Goal: Information Seeking & Learning: Learn about a topic

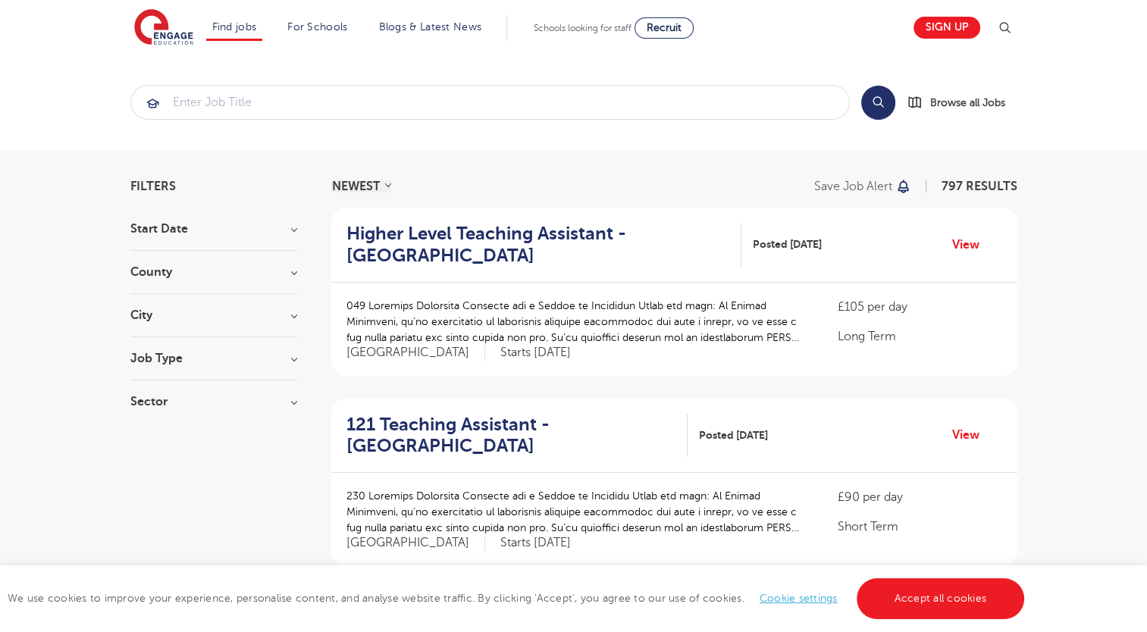
click at [293, 268] on h3 "County" at bounding box center [213, 272] width 167 height 12
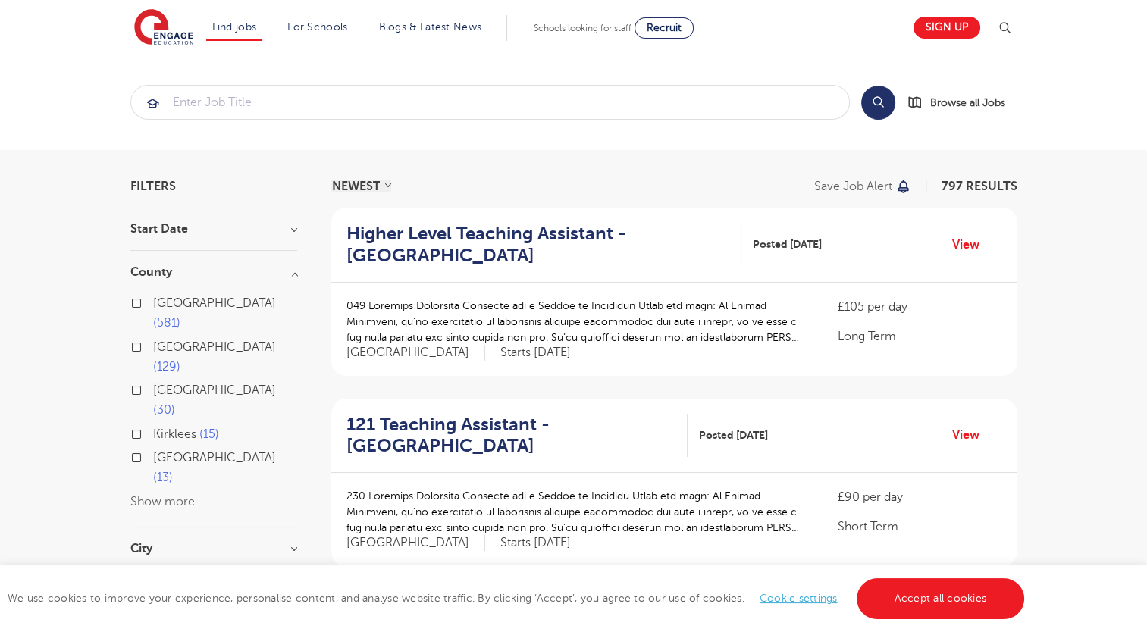
click at [183, 495] on button "Show more" at bounding box center [162, 502] width 64 height 14
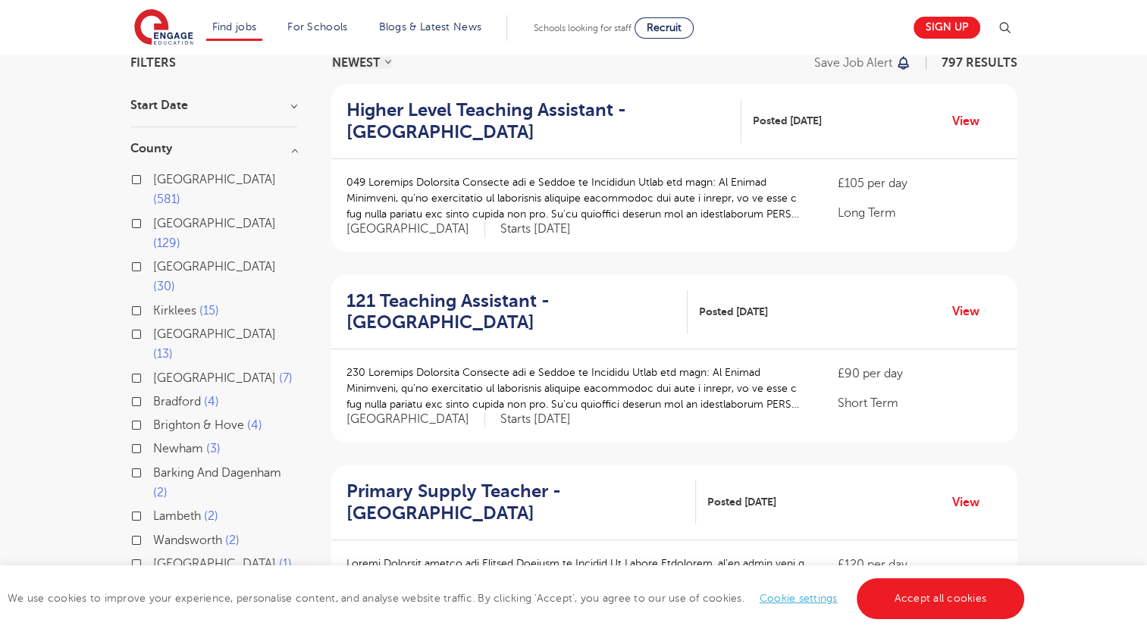
scroll to position [121, 0]
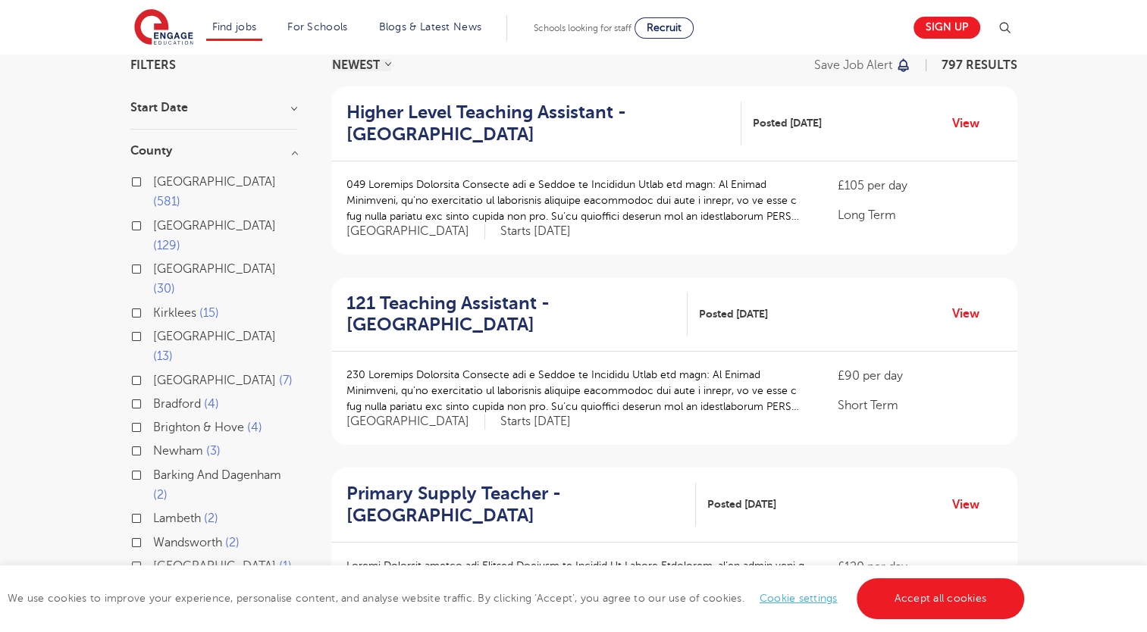
click at [182, 172] on label "London 581" at bounding box center [225, 192] width 144 height 40
click at [163, 175] on input "London 581" at bounding box center [158, 180] width 10 height 10
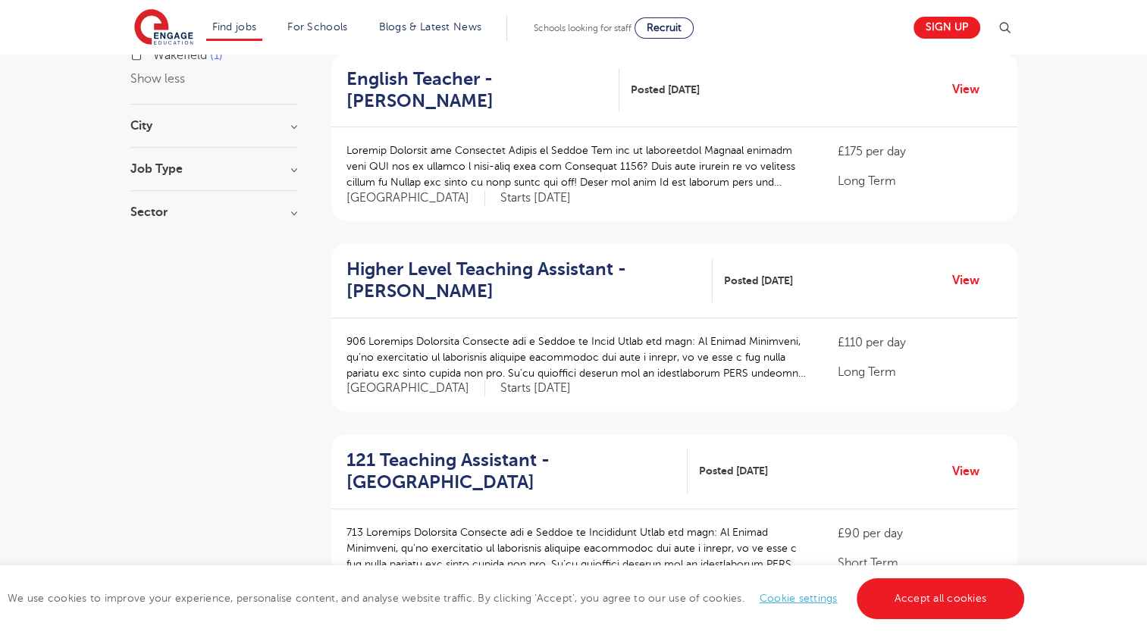
scroll to position [725, 0]
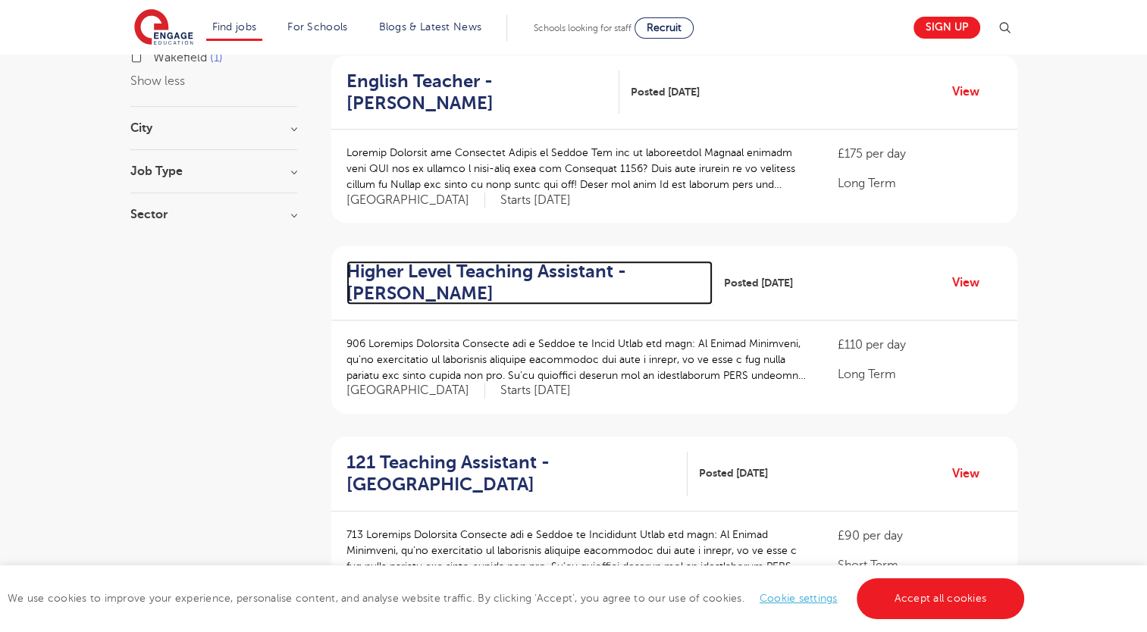
click at [559, 261] on h2 "Higher Level Teaching Assistant - [PERSON_NAME]" at bounding box center [523, 283] width 355 height 44
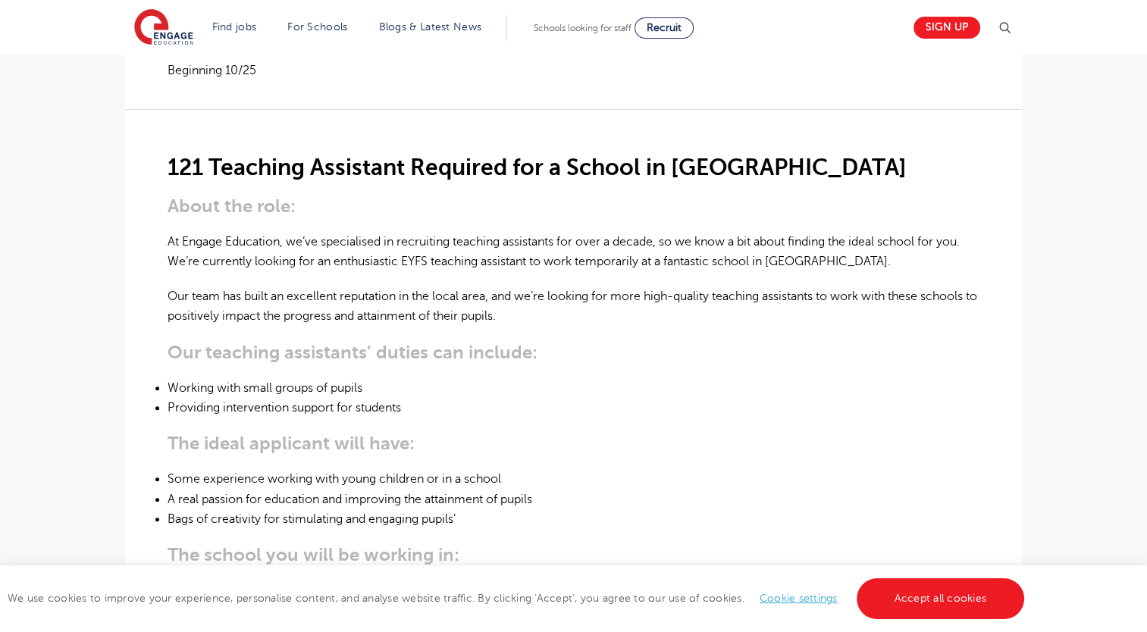
scroll to position [364, 0]
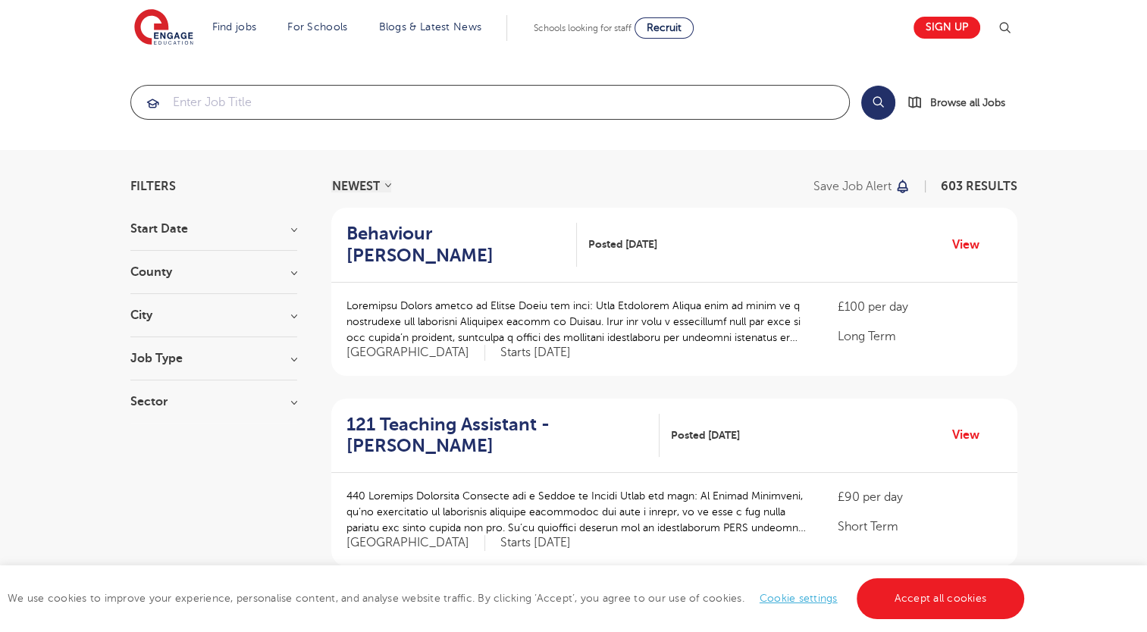
click at [215, 114] on input "search" at bounding box center [490, 102] width 718 height 33
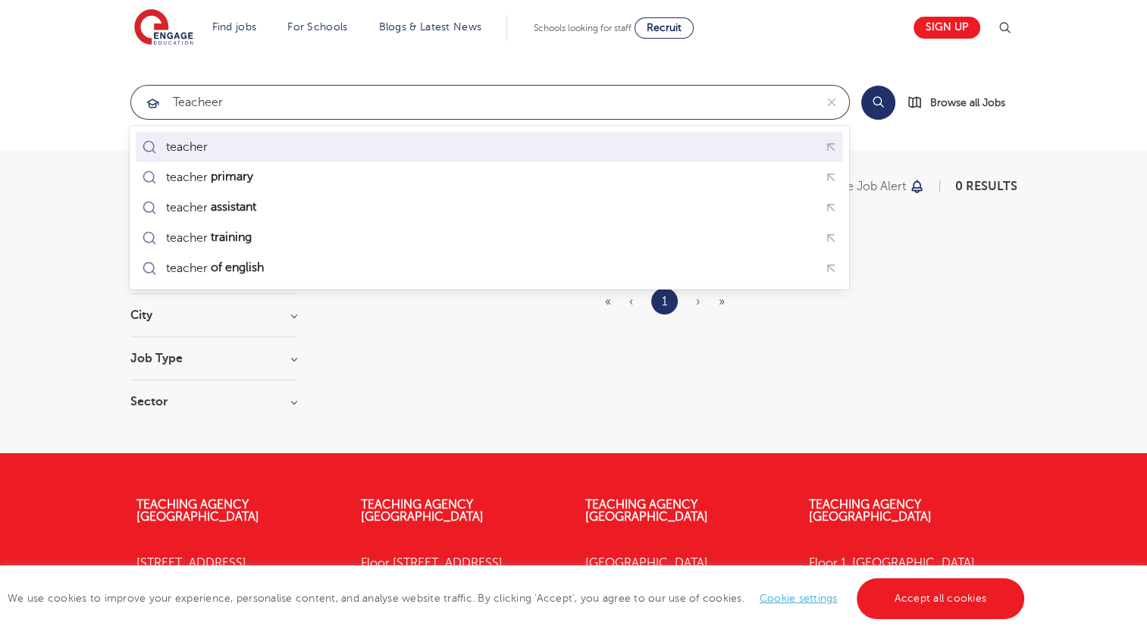
click at [229, 141] on div "teacher" at bounding box center [489, 146] width 701 height 23
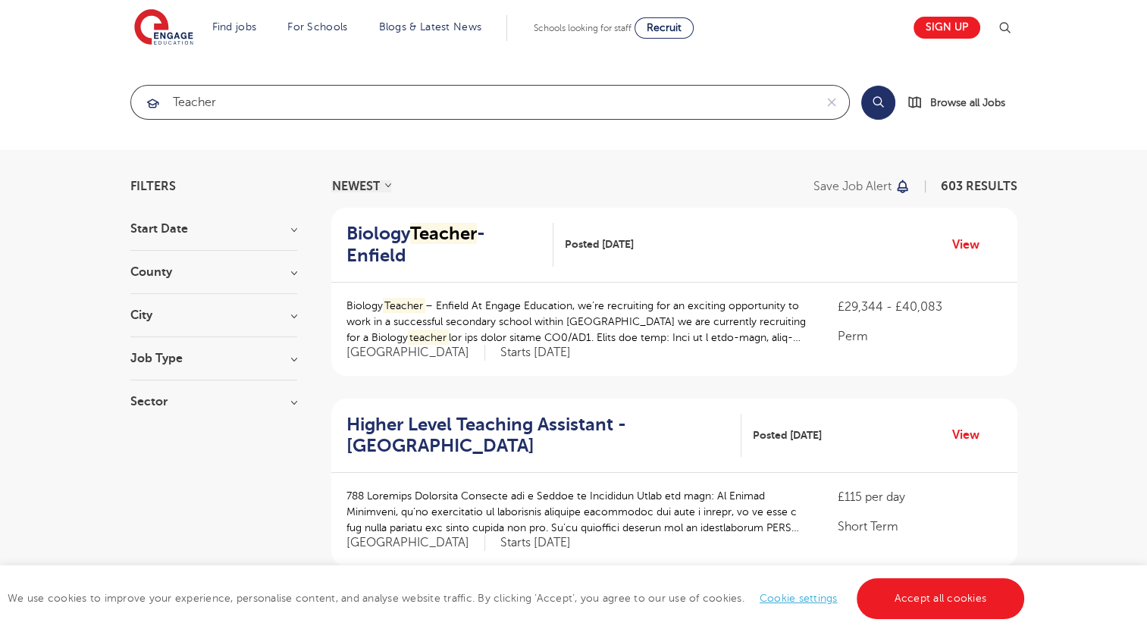
type input "teacher"
click at [189, 271] on h3 "County" at bounding box center [213, 272] width 167 height 12
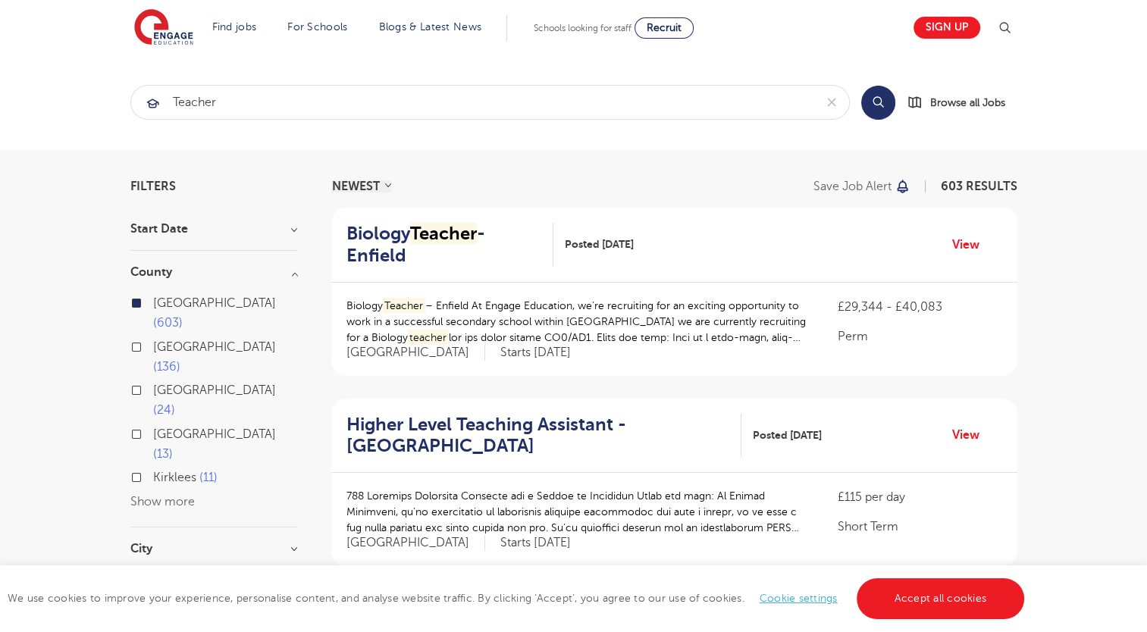
click at [183, 316] on span "603" at bounding box center [168, 323] width 30 height 14
click at [163, 296] on input "London 603" at bounding box center [158, 301] width 10 height 10
checkbox input "false"
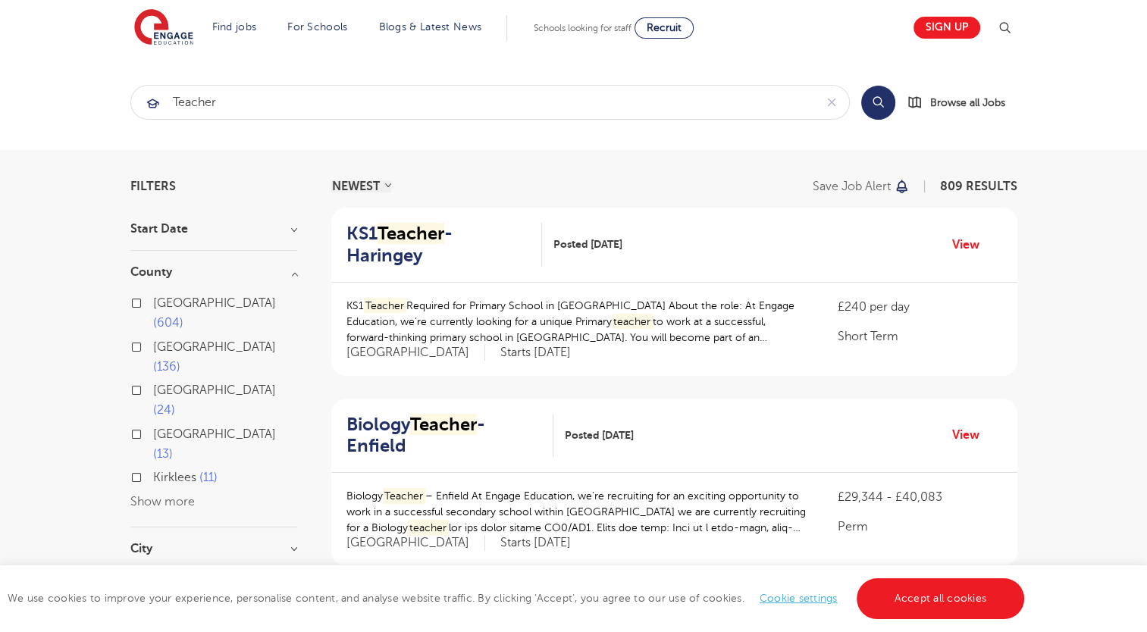
click at [183, 316] on span "604" at bounding box center [168, 323] width 30 height 14
click at [163, 296] on input "London 604" at bounding box center [158, 301] width 10 height 10
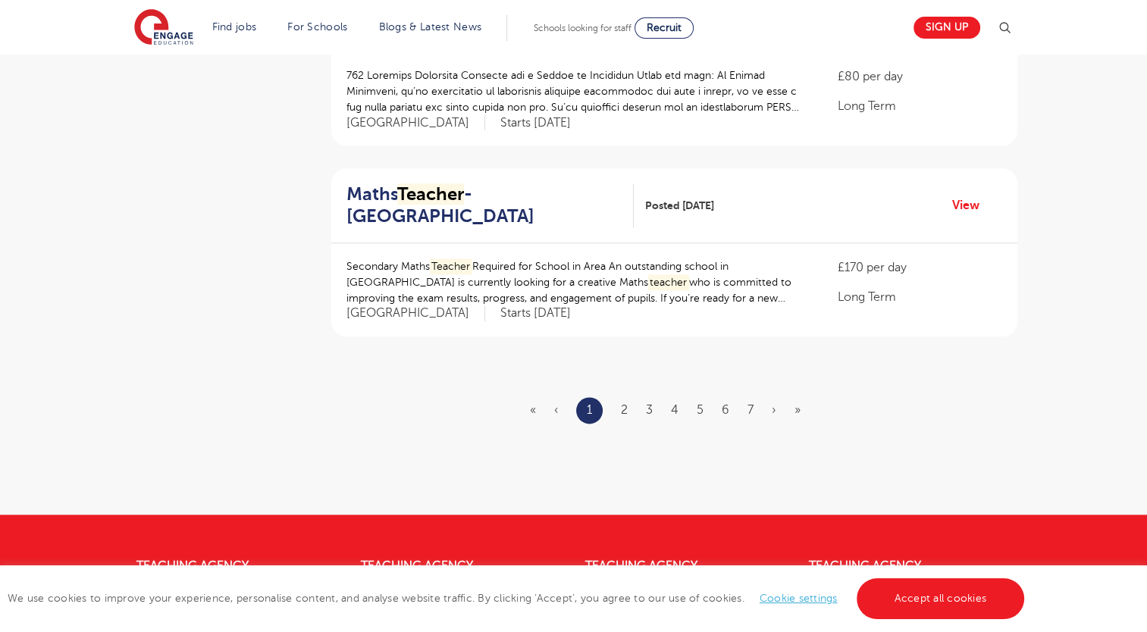
scroll to position [1774, 0]
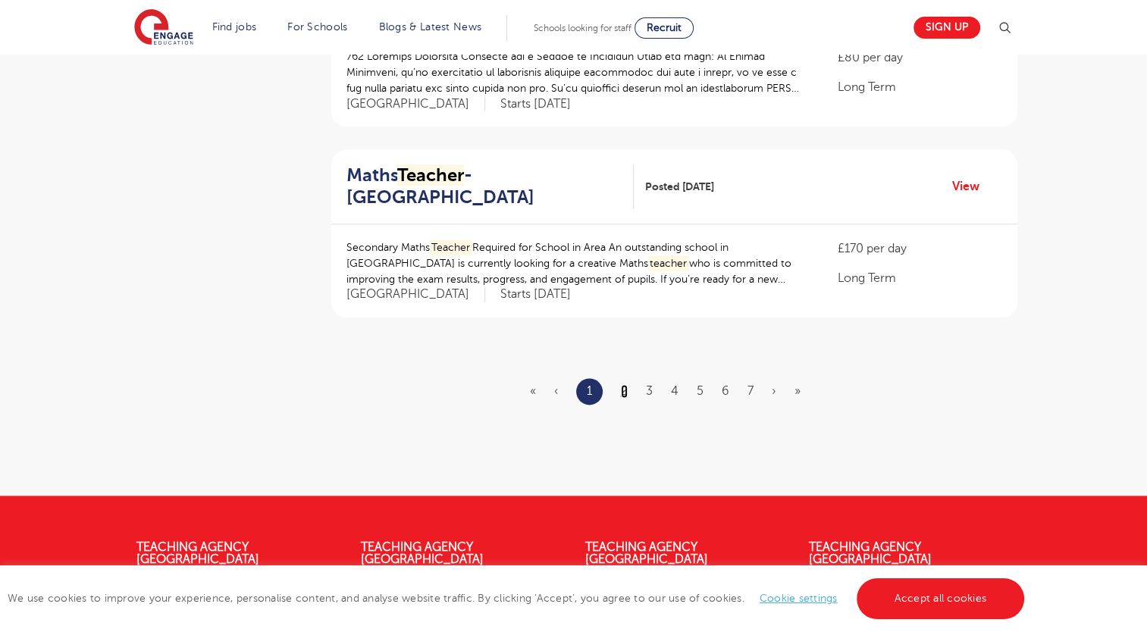
click at [627, 384] on link "2" at bounding box center [624, 391] width 7 height 14
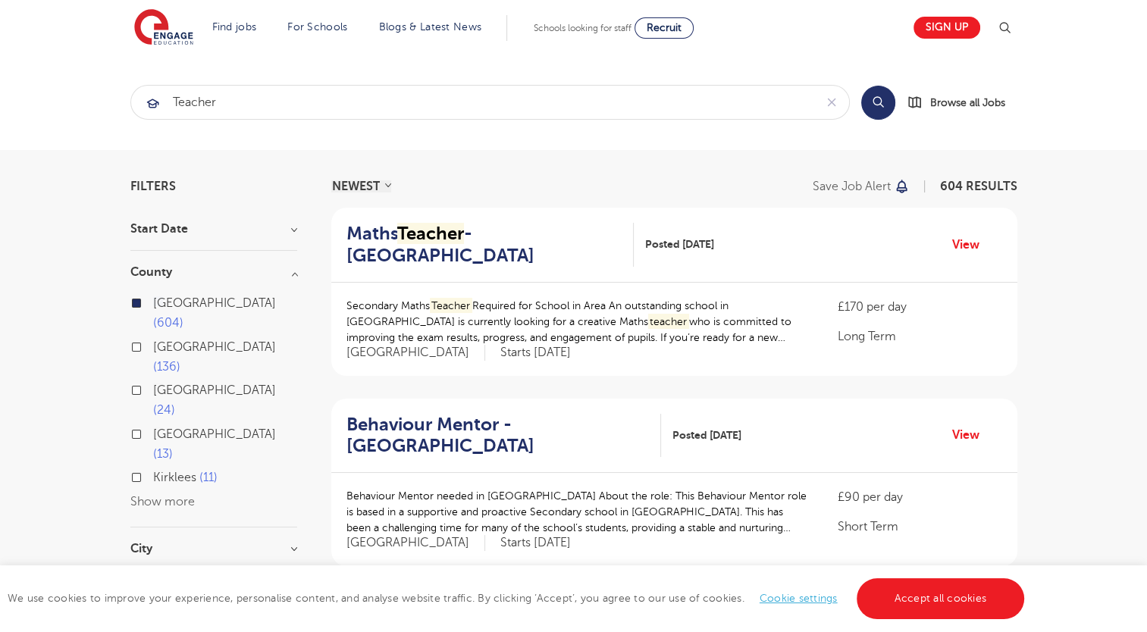
click at [233, 543] on h3 "City" at bounding box center [213, 549] width 167 height 12
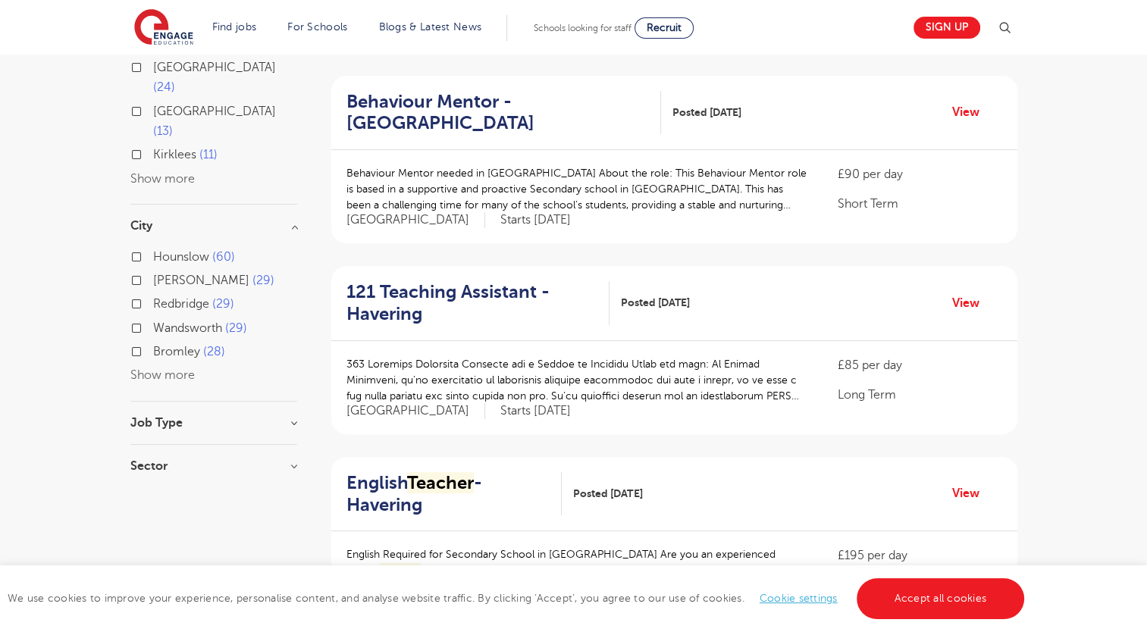
scroll to position [333, 0]
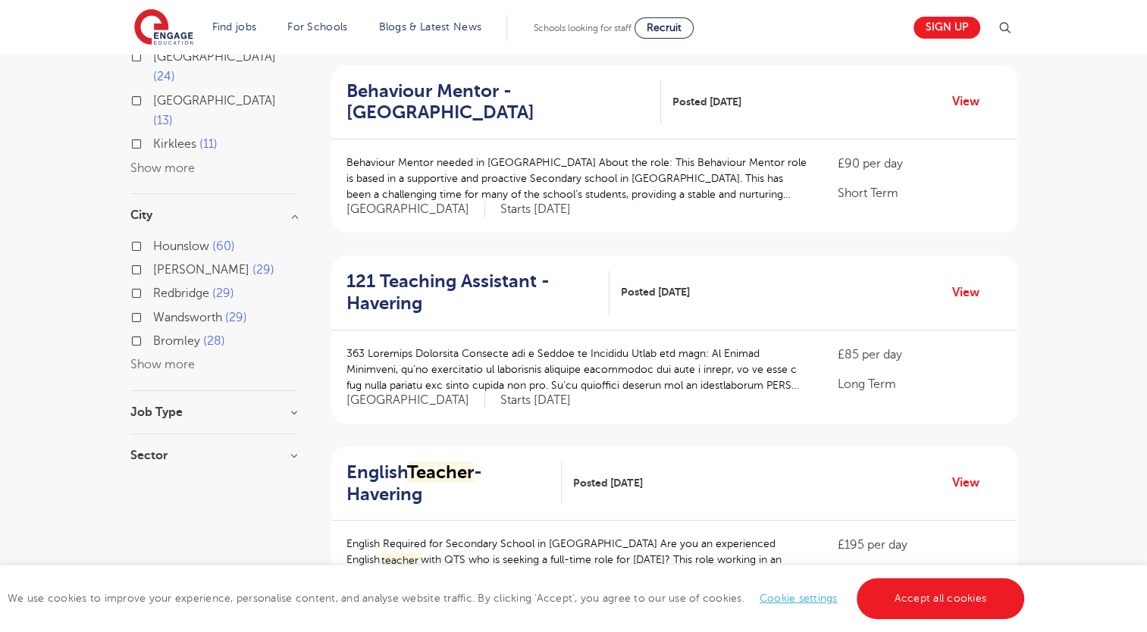
click at [164, 358] on button "Show more" at bounding box center [162, 365] width 64 height 14
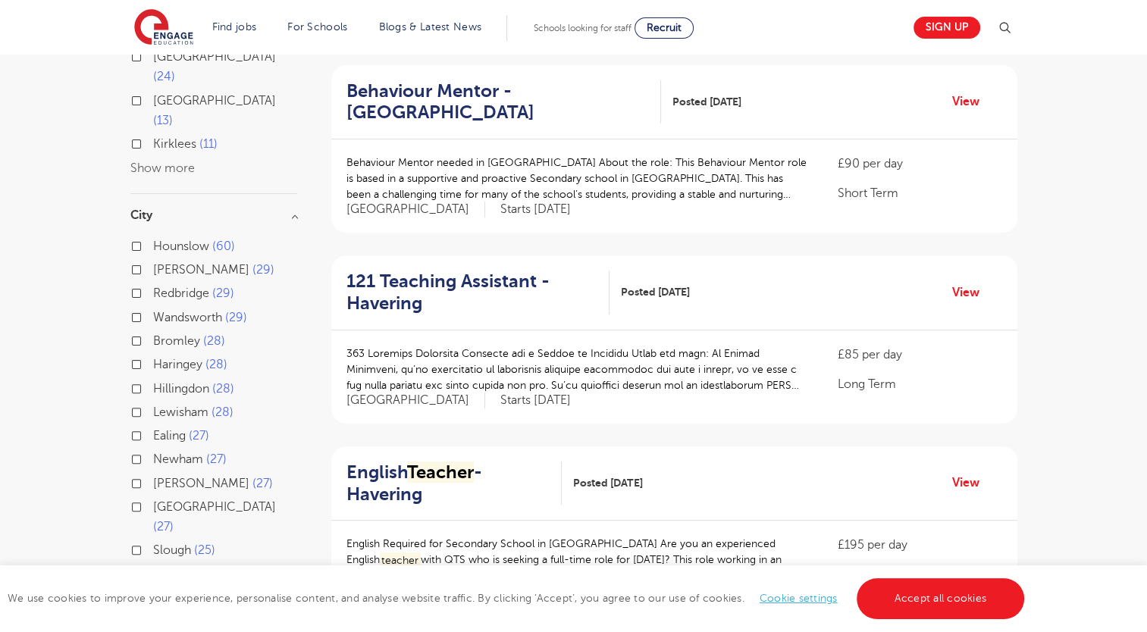
click at [153, 426] on label "Ealing 27" at bounding box center [181, 436] width 56 height 20
click at [153, 429] on input "Ealing 27" at bounding box center [158, 434] width 10 height 10
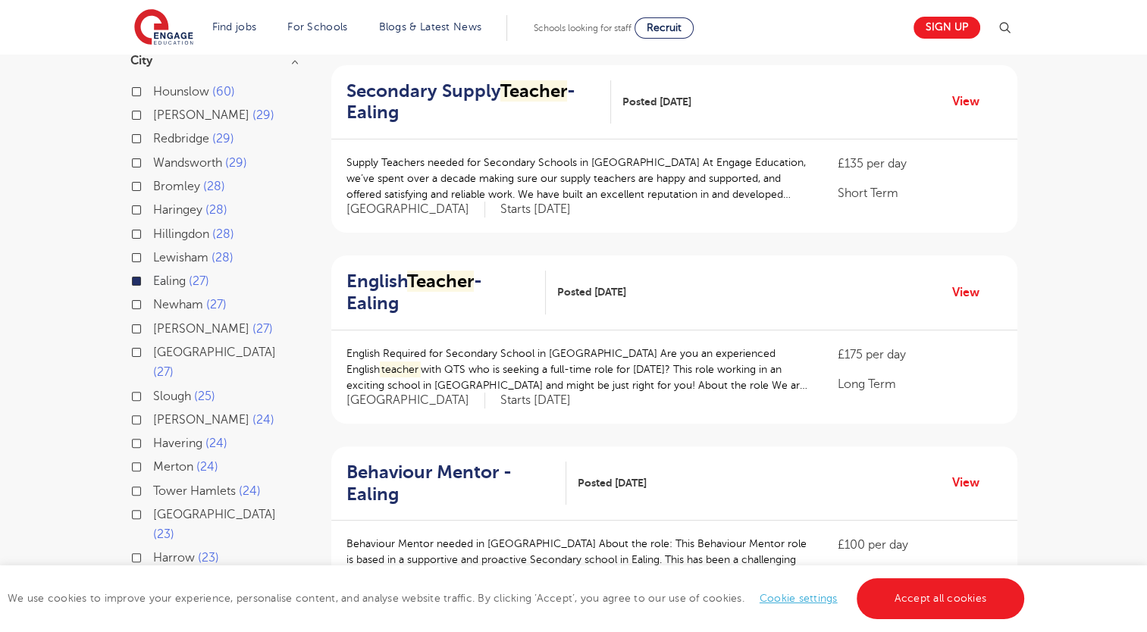
click at [177, 413] on span "Brent" at bounding box center [201, 420] width 96 height 14
click at [163, 413] on input "Brent 24" at bounding box center [158, 418] width 10 height 10
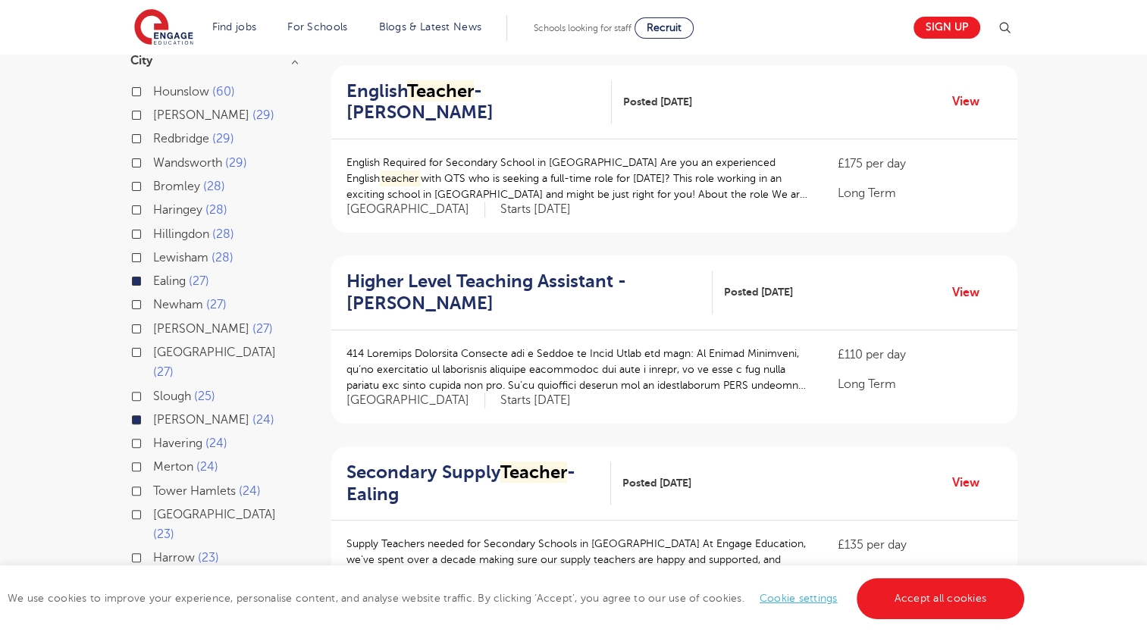
click at [167, 551] on span "Harrow" at bounding box center [174, 558] width 42 height 14
click at [163, 551] on input "Harrow 23" at bounding box center [158, 556] width 10 height 10
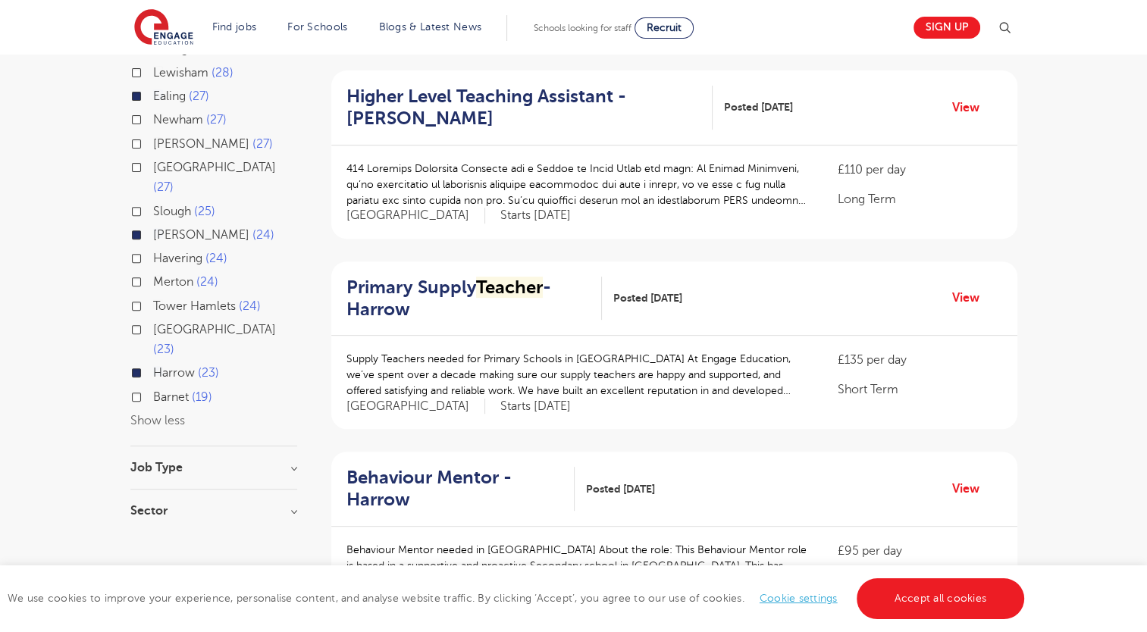
scroll to position [524, 0]
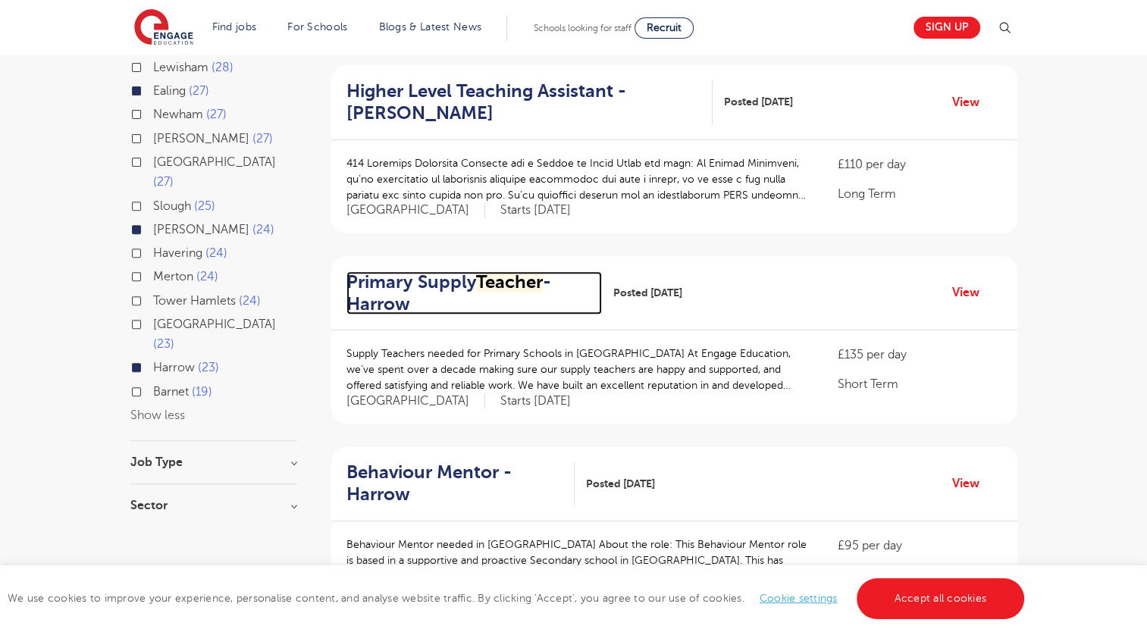
click at [509, 271] on mark "Teacher" at bounding box center [509, 281] width 67 height 21
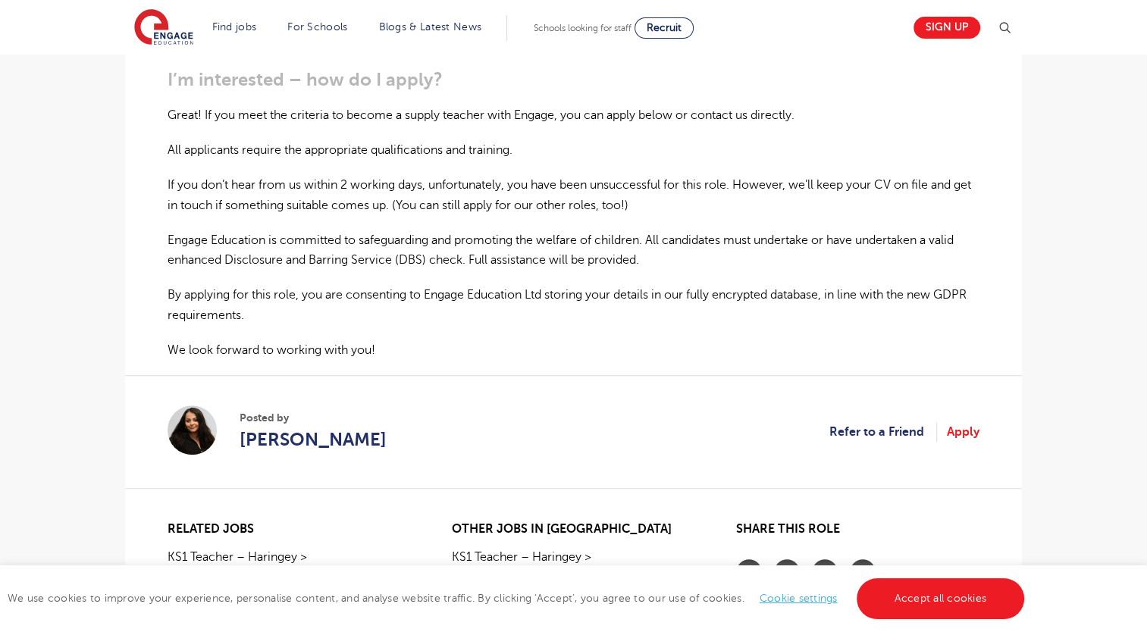
scroll to position [972, 0]
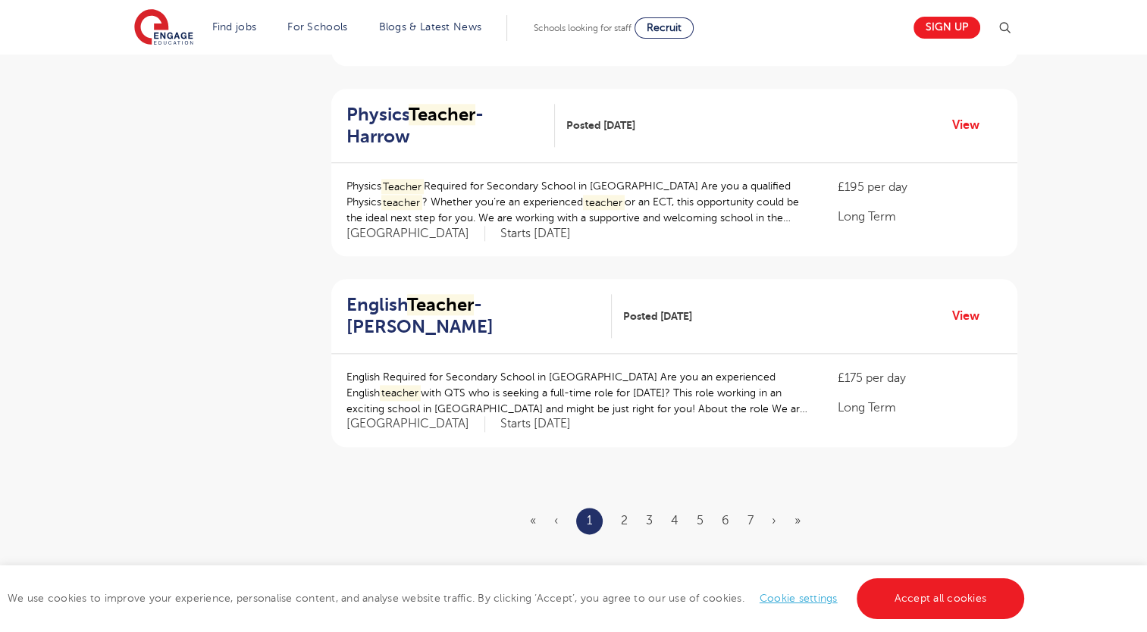
scroll to position [1736, 0]
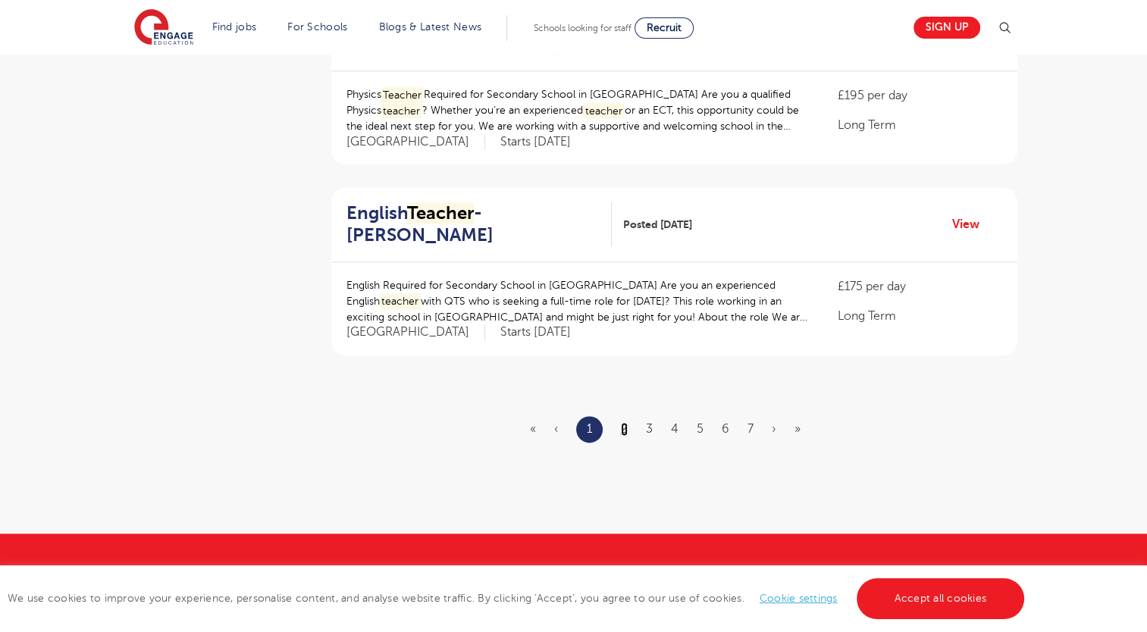
click at [627, 422] on link "2" at bounding box center [624, 429] width 7 height 14
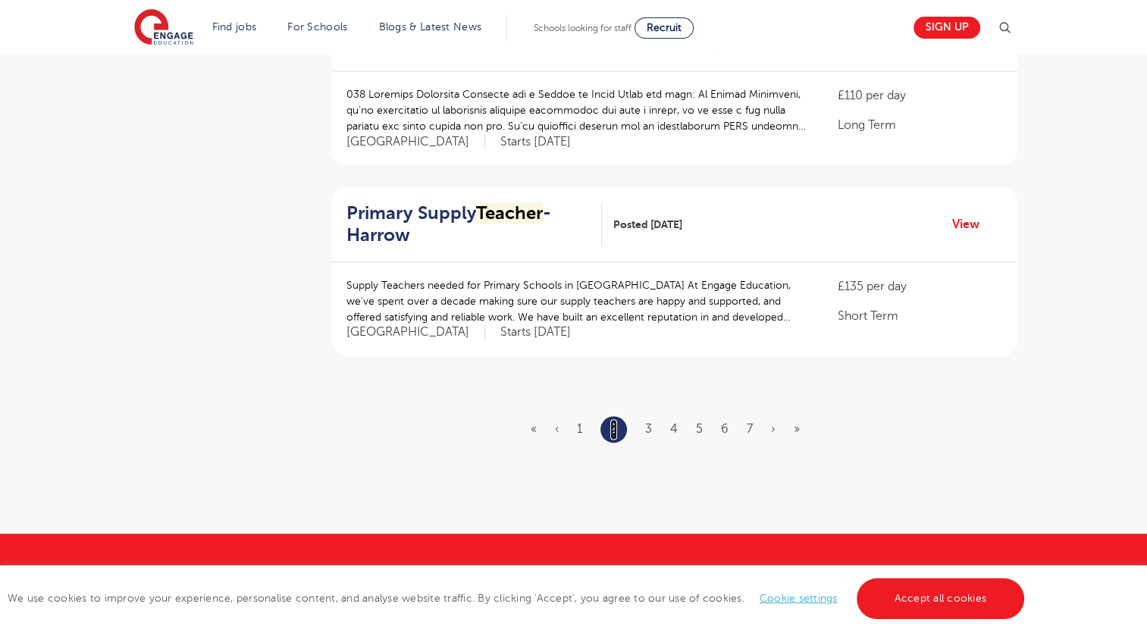
scroll to position [0, 0]
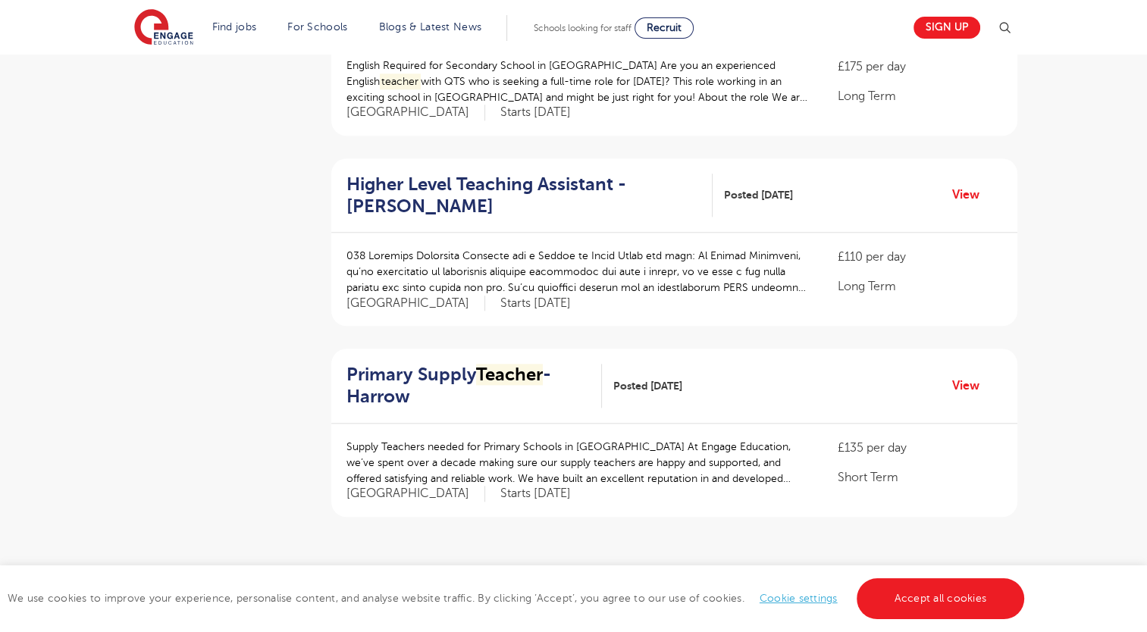
scroll to position [1576, 0]
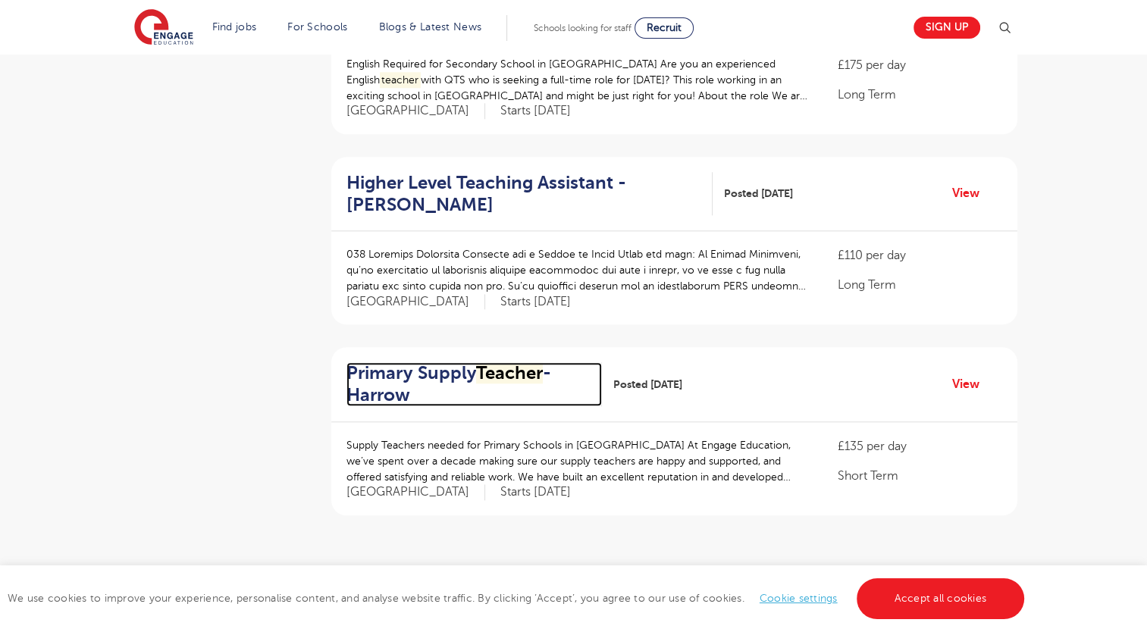
click at [508, 362] on mark "Teacher" at bounding box center [509, 372] width 67 height 21
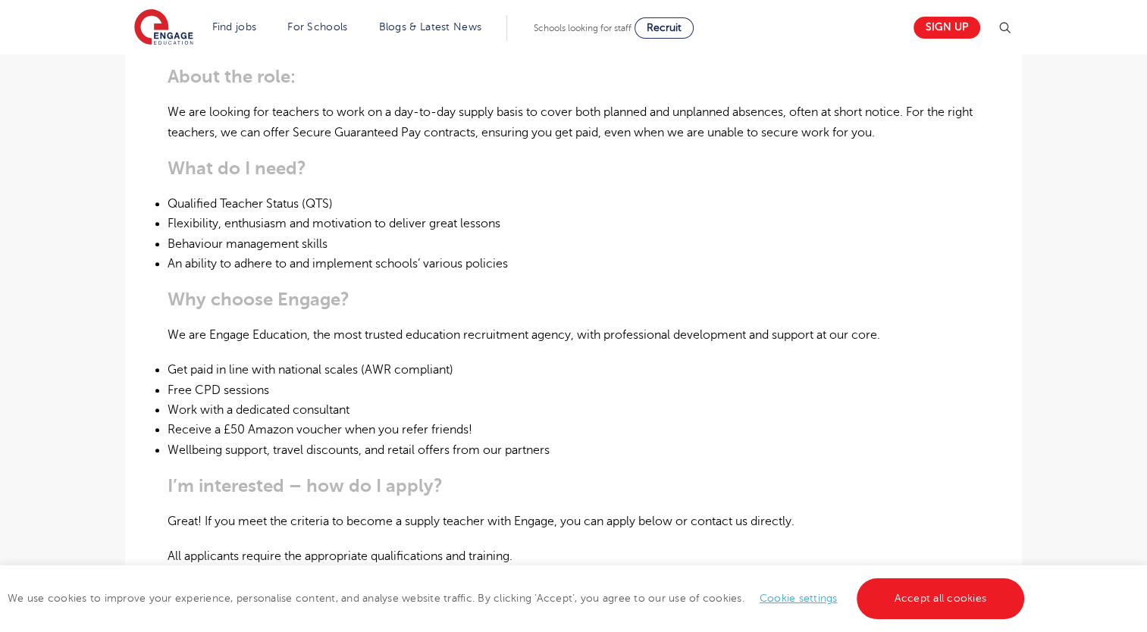
scroll to position [667, 0]
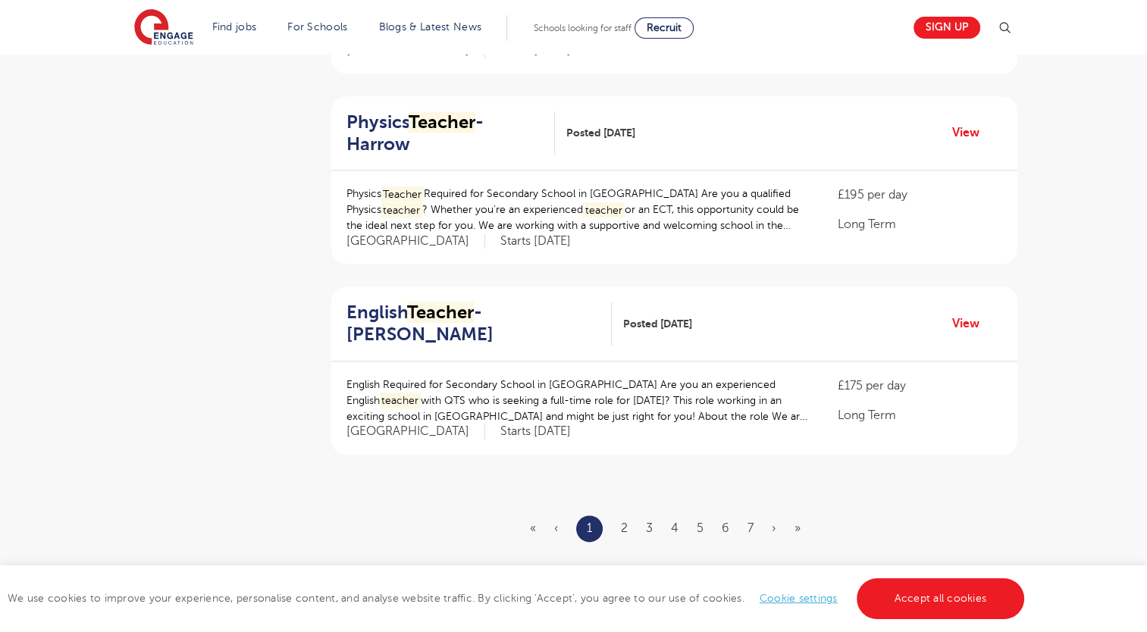
scroll to position [1667, 0]
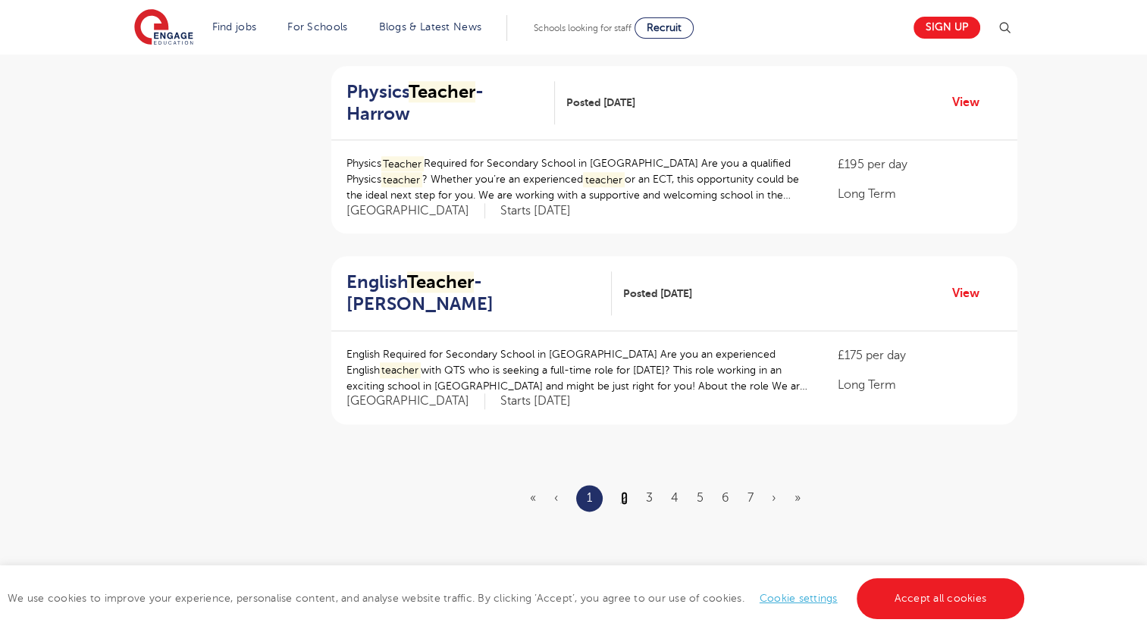
click at [622, 491] on link "2" at bounding box center [624, 498] width 7 height 14
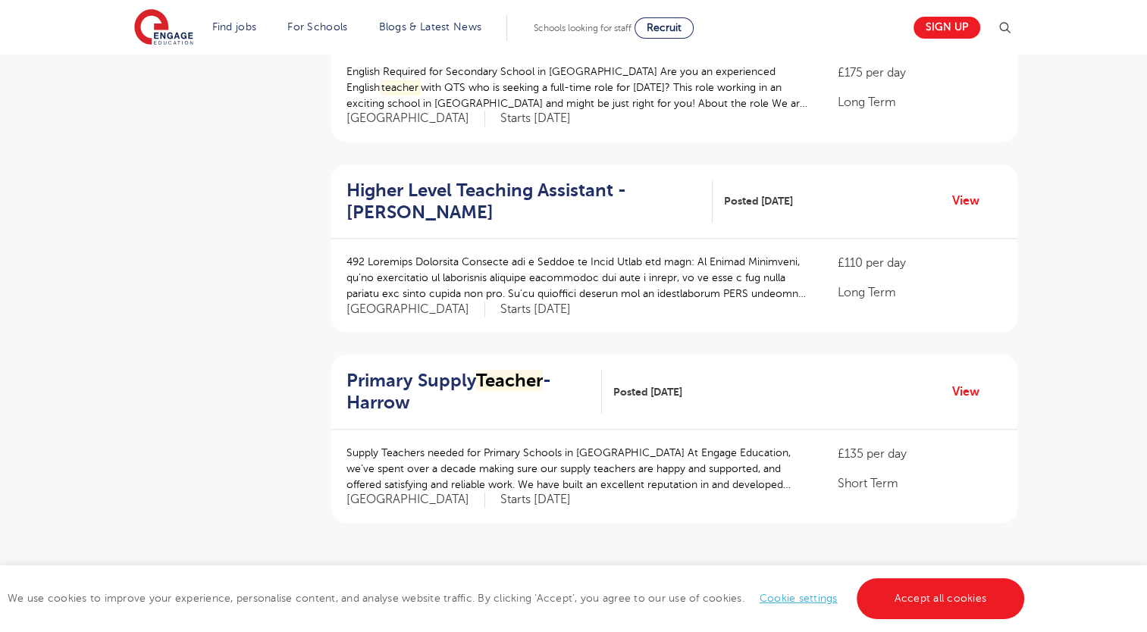
scroll to position [1637, 0]
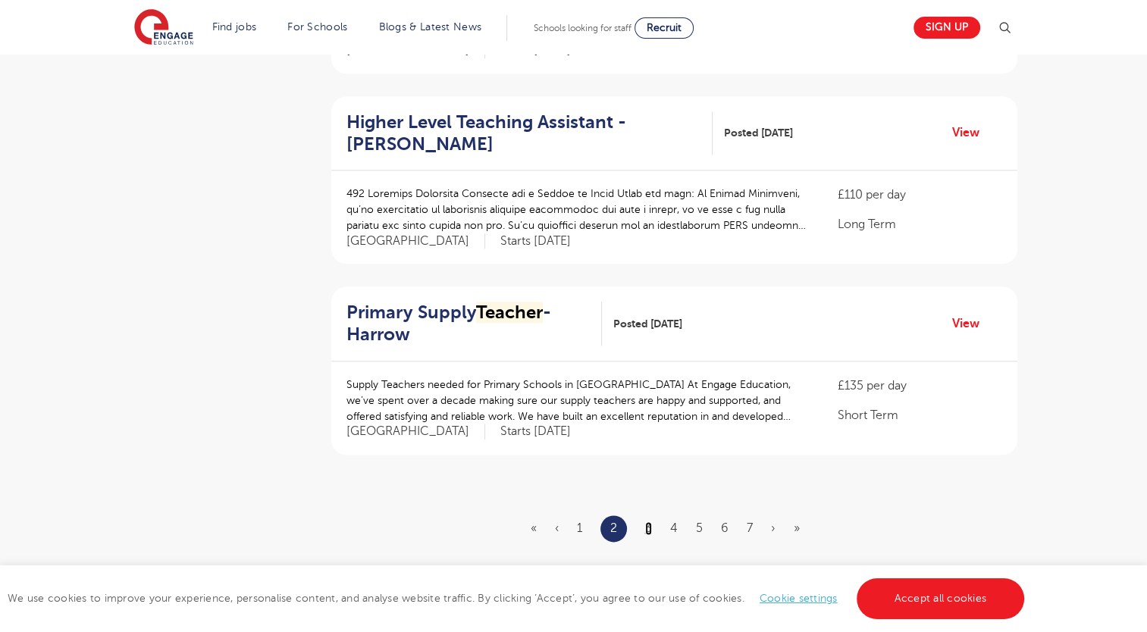
click at [647, 521] on link "3" at bounding box center [648, 528] width 7 height 14
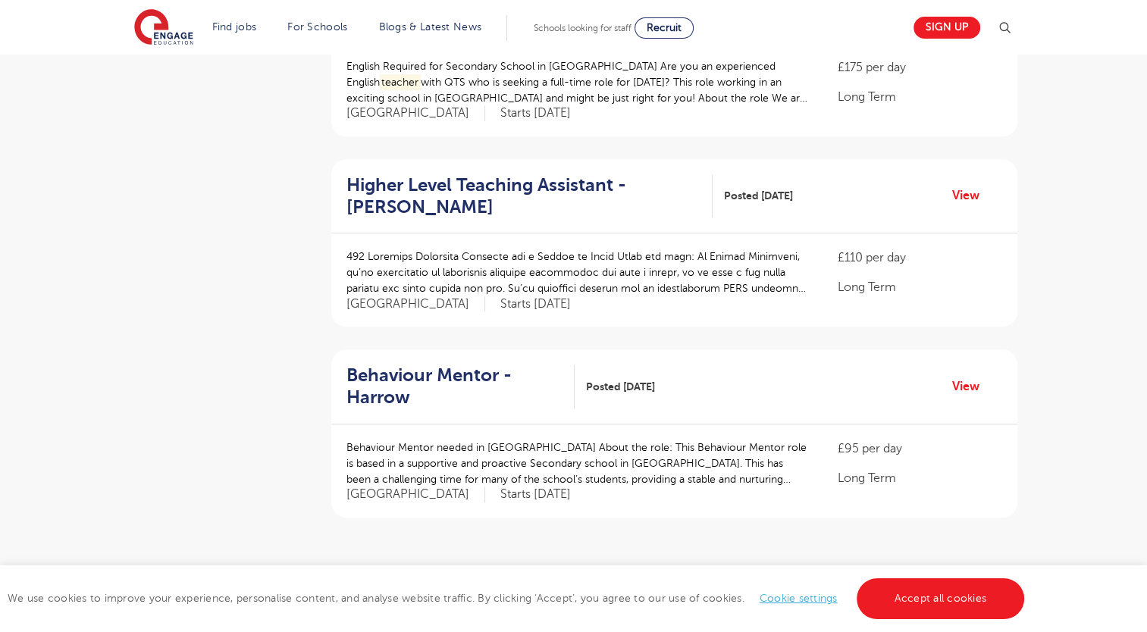
scroll to position [1576, 0]
click at [671, 582] on link "4" at bounding box center [674, 589] width 8 height 14
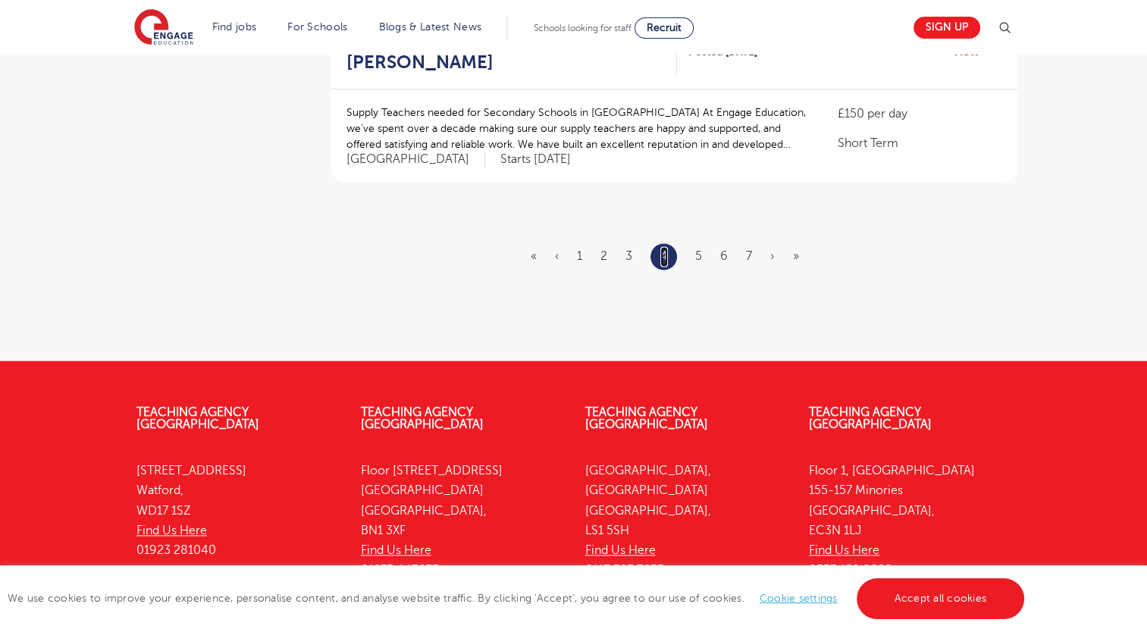
scroll to position [1910, 0]
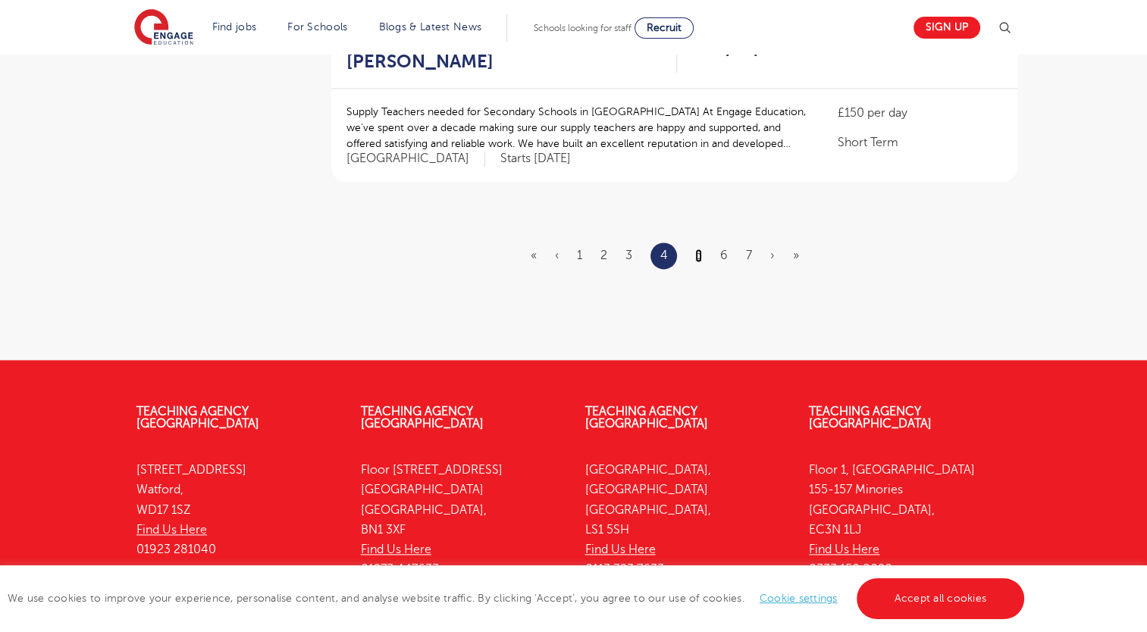
click at [700, 249] on link "5" at bounding box center [698, 256] width 7 height 14
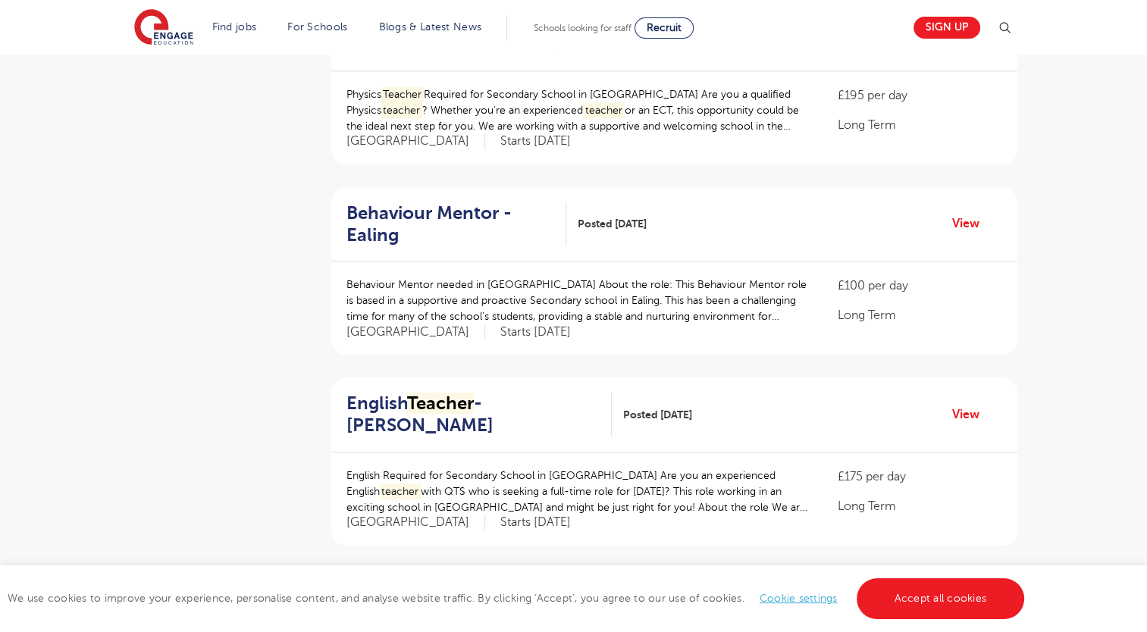
scroll to position [1576, 0]
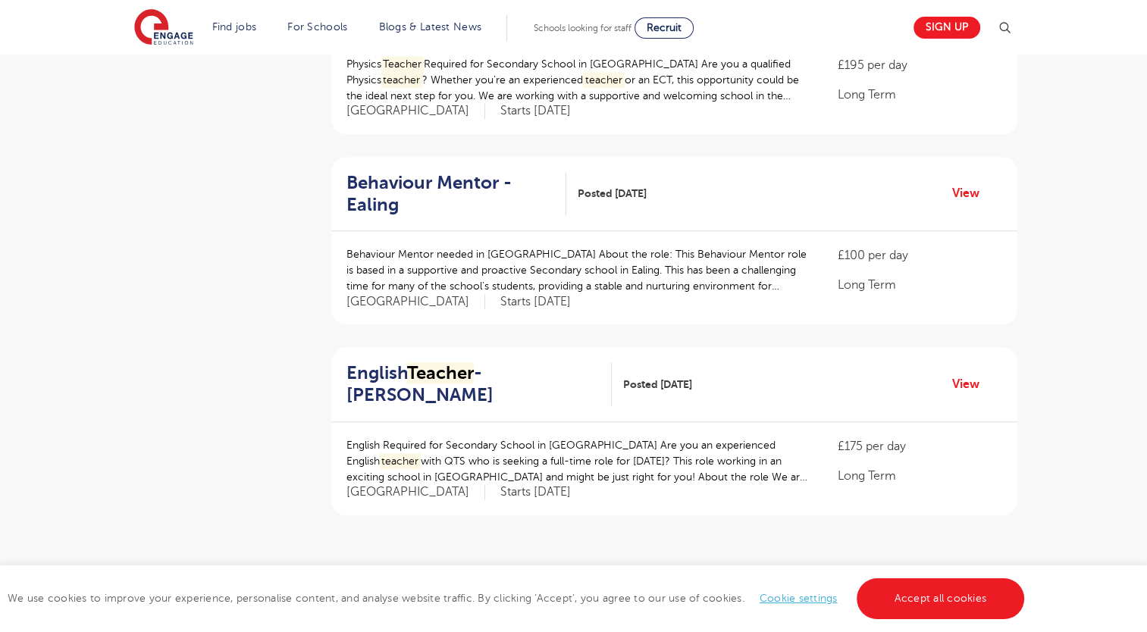
click at [700, 582] on link "6" at bounding box center [700, 589] width 8 height 14
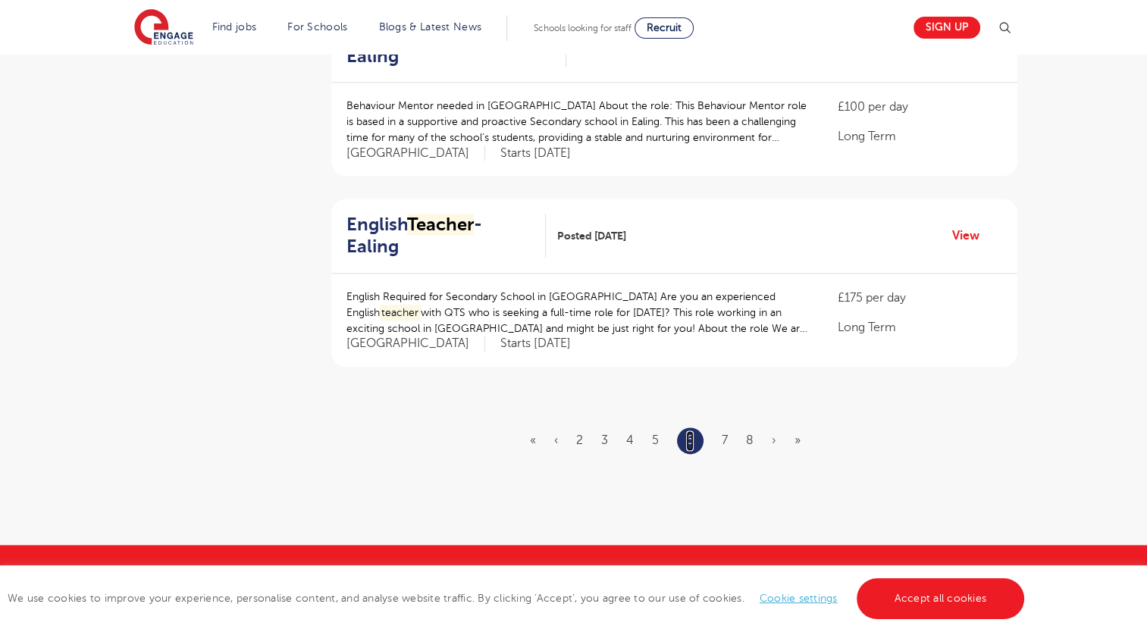
scroll to position [1728, 0]
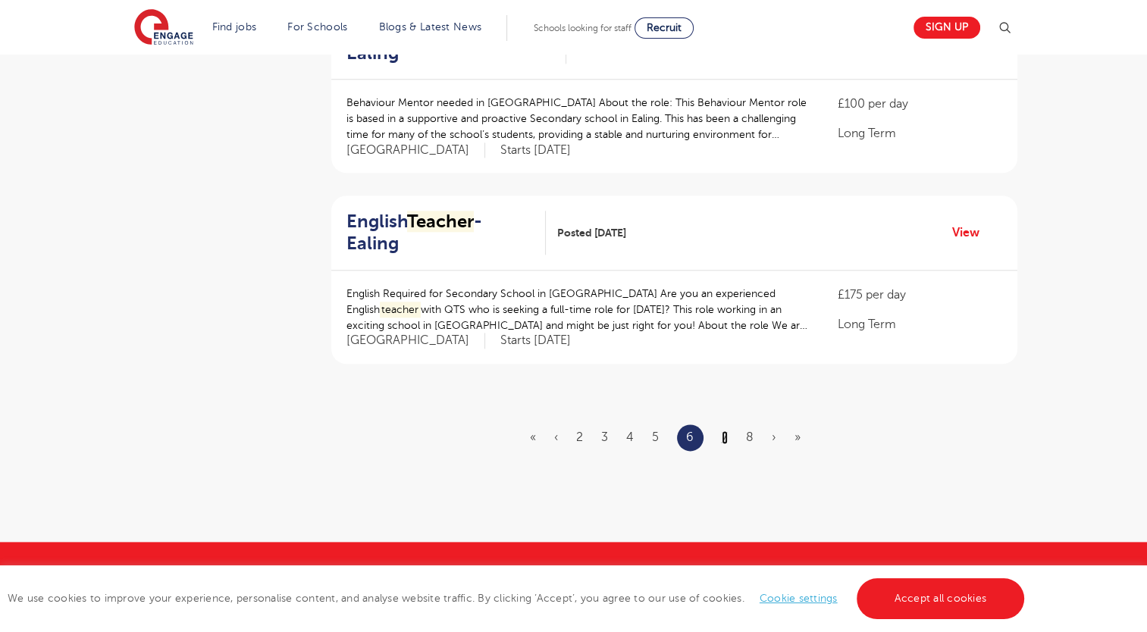
click at [725, 430] on link "7" at bounding box center [724, 437] width 6 height 14
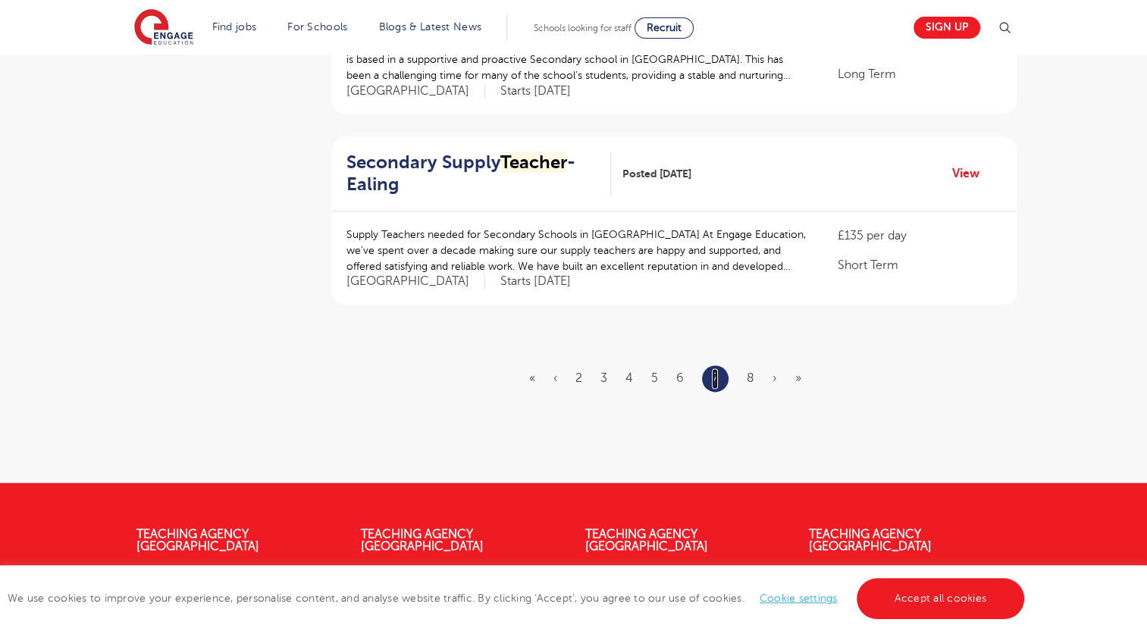
scroll to position [1819, 0]
